Goal: Task Accomplishment & Management: Use online tool/utility

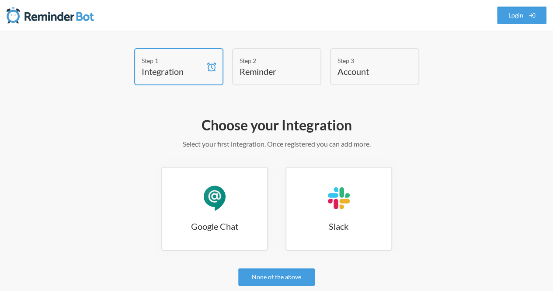
click at [227, 217] on link "Google Chat Google Chat" at bounding box center [214, 209] width 107 height 84
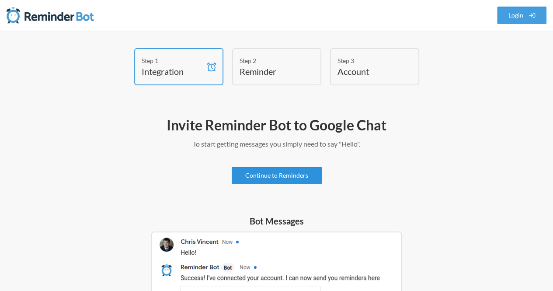
click at [278, 172] on link "Continue to Reminders" at bounding box center [277, 175] width 90 height 17
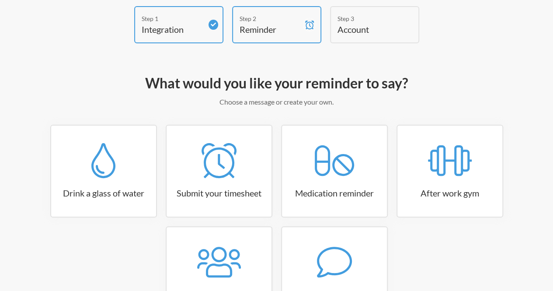
scroll to position [118, 0]
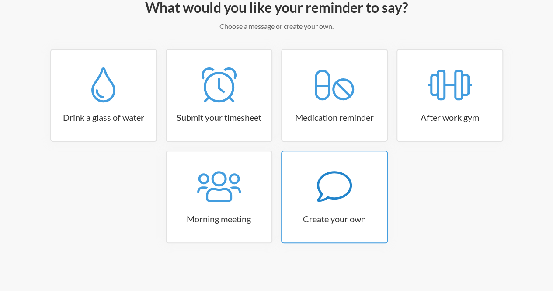
click at [339, 184] on icon at bounding box center [334, 186] width 35 height 35
select select "11:30:00"
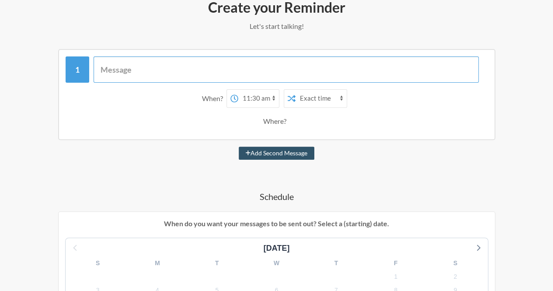
click at [310, 73] on input "text" at bounding box center [286, 69] width 385 height 26
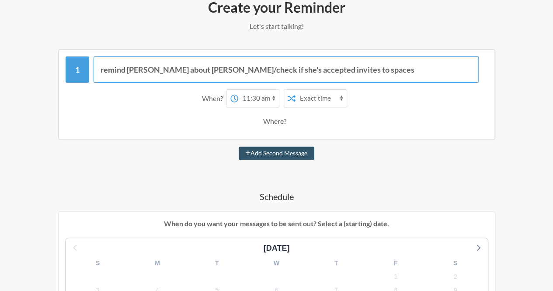
type input "remind [PERSON_NAME] about [PERSON_NAME]/check if she's accepted invites to spa…"
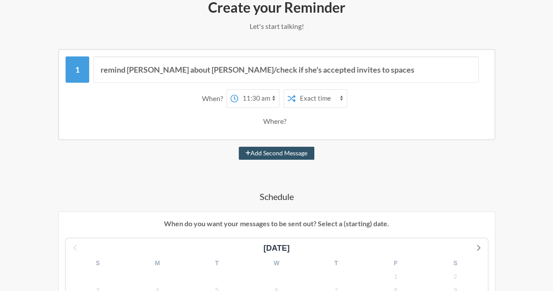
click at [261, 101] on select "12:00 am 12:15 am 12:30 am 12:45 am 1:00 am 1:15 am 1:30 am 1:45 am 2:00 am 2:1…" at bounding box center [258, 98] width 41 height 17
click at [412, 191] on h4 "Schedule" at bounding box center [276, 196] width 500 height 12
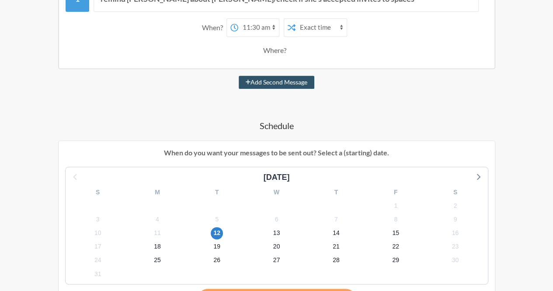
scroll to position [188, 0]
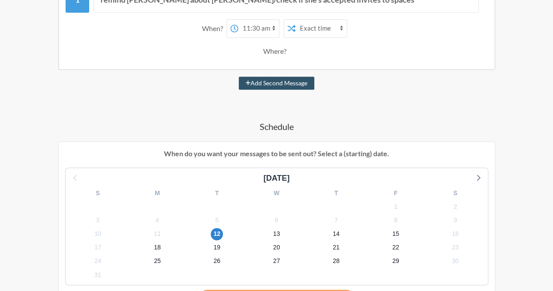
click at [250, 27] on select "12:00 am 12:15 am 12:30 am 12:45 am 1:00 am 1:15 am 1:30 am 1:45 am 2:00 am 2:1…" at bounding box center [258, 28] width 41 height 17
select select "09:00:00"
click at [238, 20] on select "12:00 am 12:15 am 12:30 am 12:45 am 1:00 am 1:15 am 1:30 am 1:45 am 2:00 am 2:1…" at bounding box center [258, 28] width 41 height 17
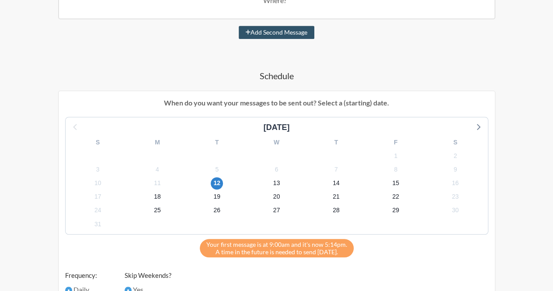
scroll to position [187, 0]
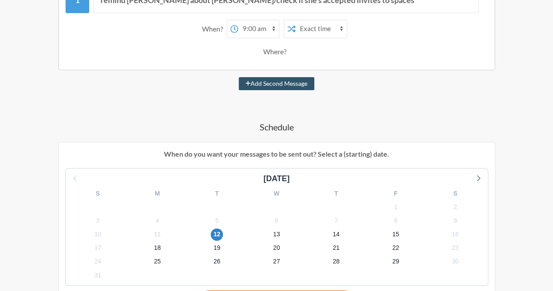
click at [269, 52] on div "Where?" at bounding box center [276, 51] width 27 height 18
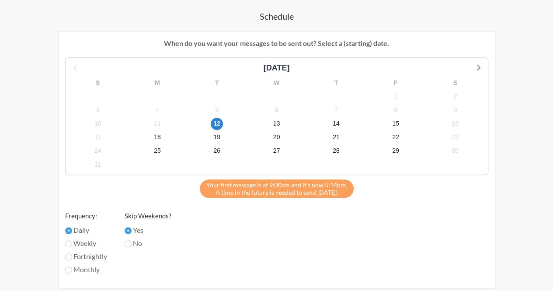
scroll to position [313, 0]
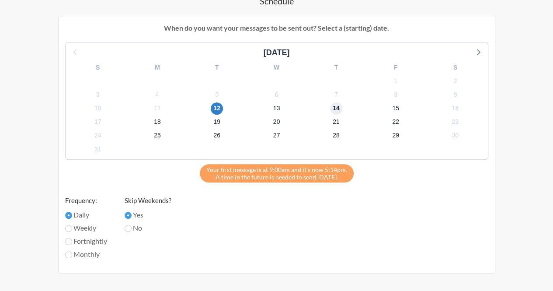
click at [340, 110] on span "14" at bounding box center [336, 108] width 12 height 12
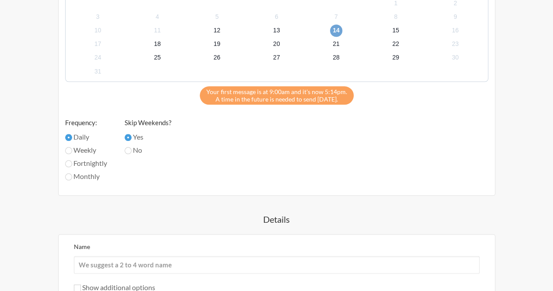
scroll to position [390, 0]
click at [73, 138] on label "Daily" at bounding box center [86, 137] width 42 height 10
click at [72, 138] on input "Daily" at bounding box center [68, 137] width 7 height 7
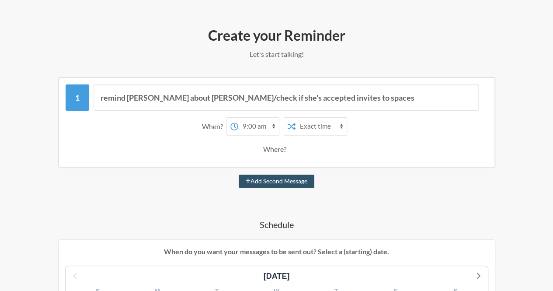
scroll to position [88, 0]
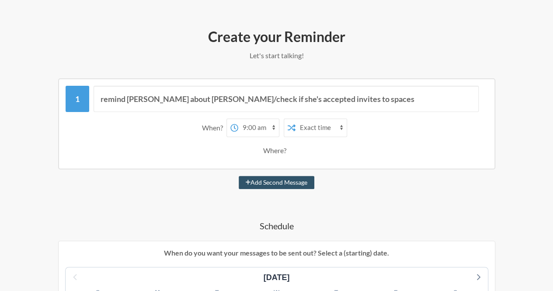
click at [307, 127] on select "Exact time Random time" at bounding box center [320, 127] width 51 height 17
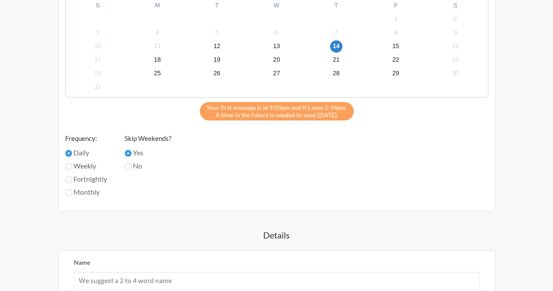
scroll to position [371, 0]
